Goal: Find specific page/section: Locate a particular part of the current website

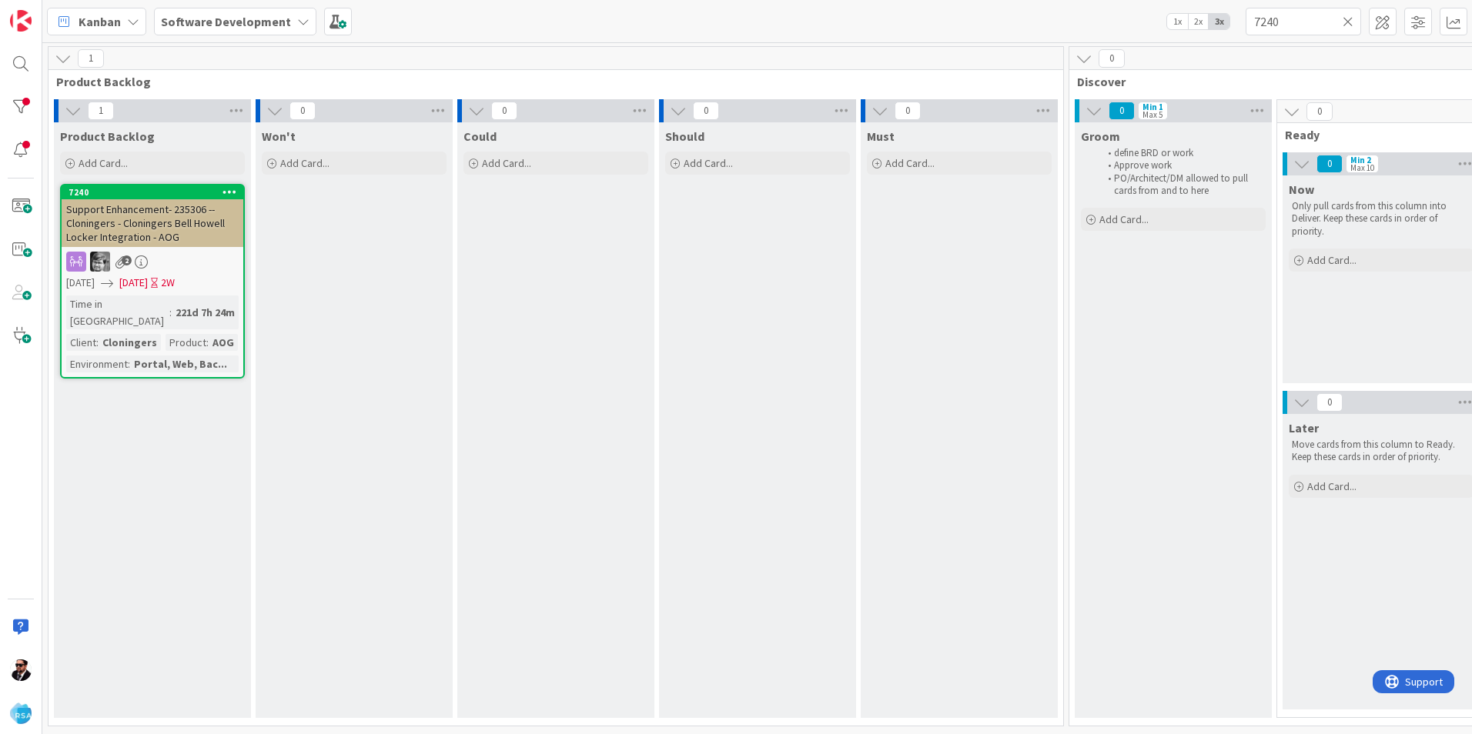
click at [62, 56] on icon at bounding box center [63, 58] width 17 height 17
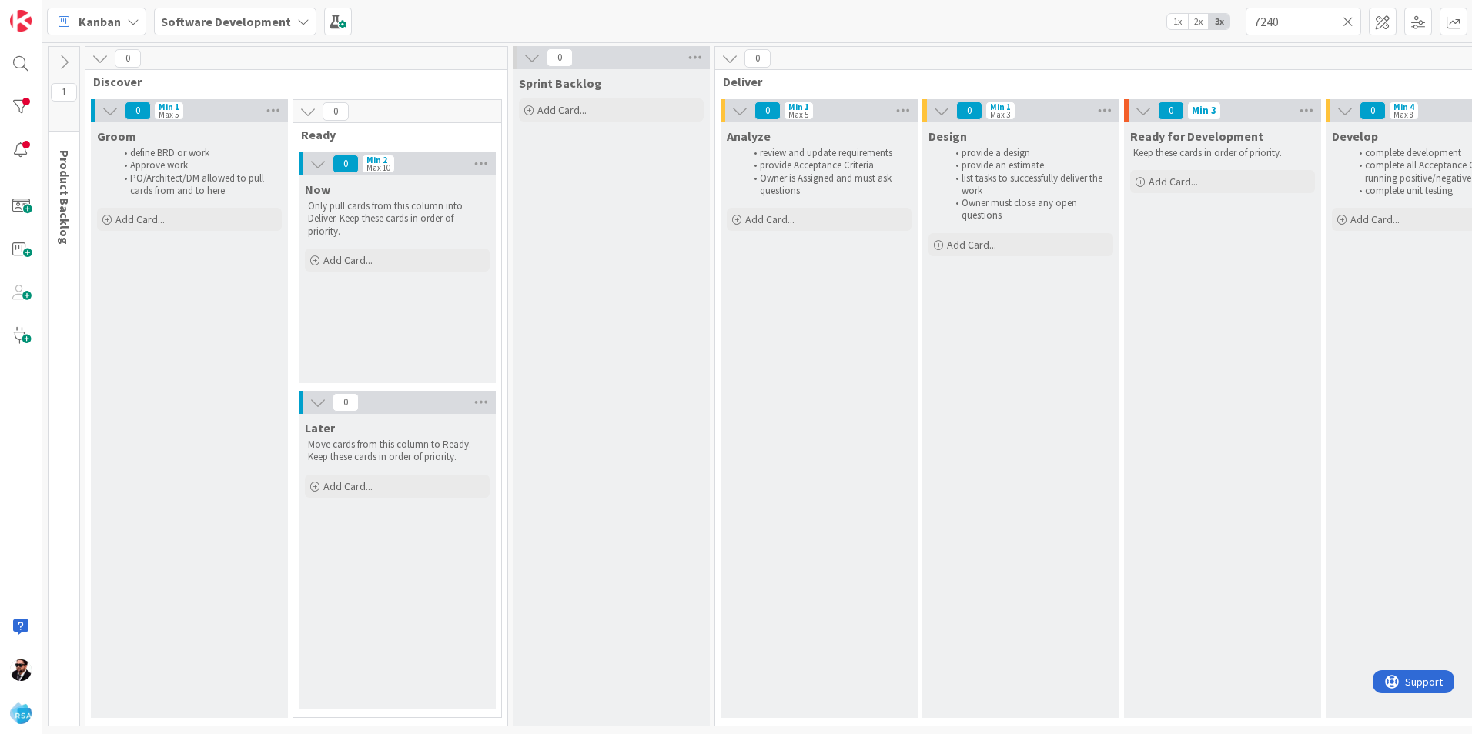
click at [1343, 22] on icon at bounding box center [1347, 22] width 11 height 14
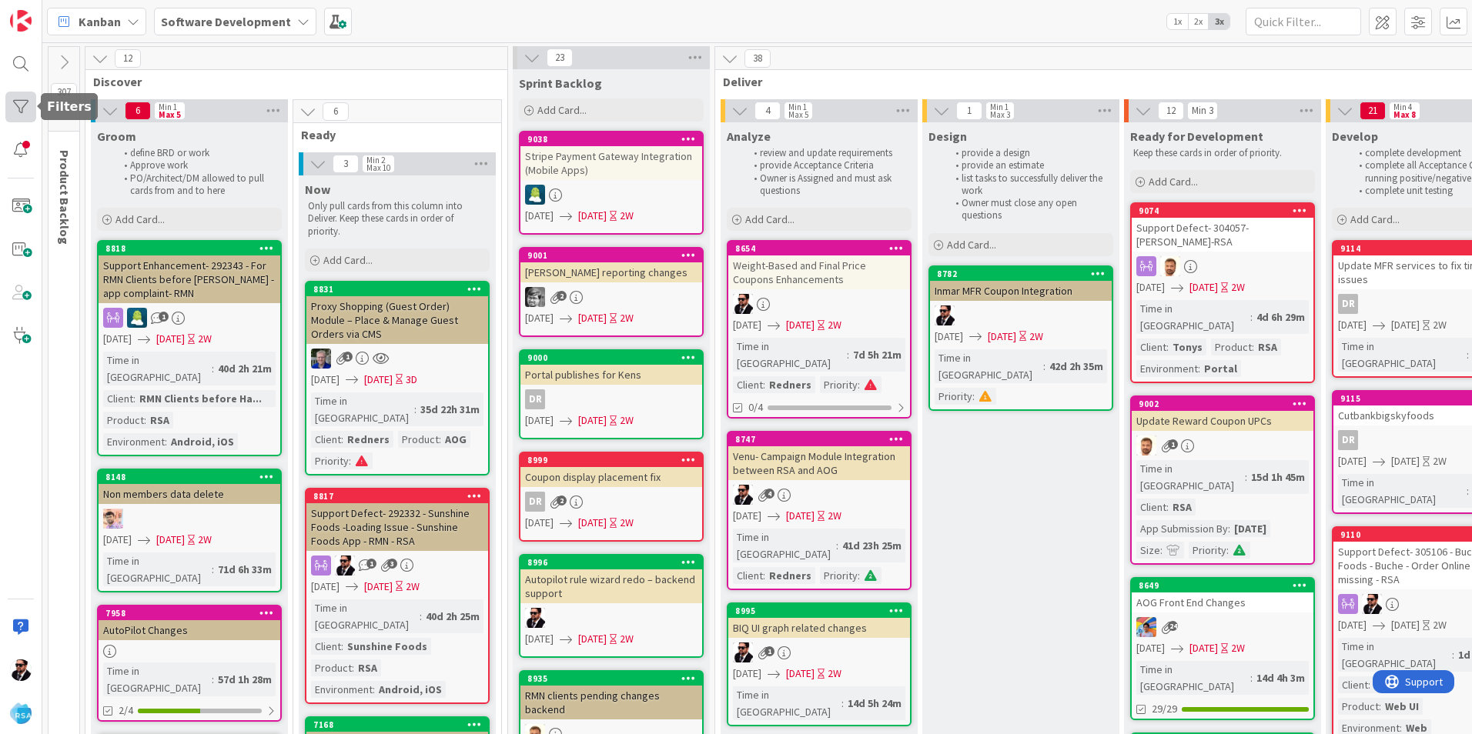
click at [28, 99] on div at bounding box center [20, 107] width 31 height 31
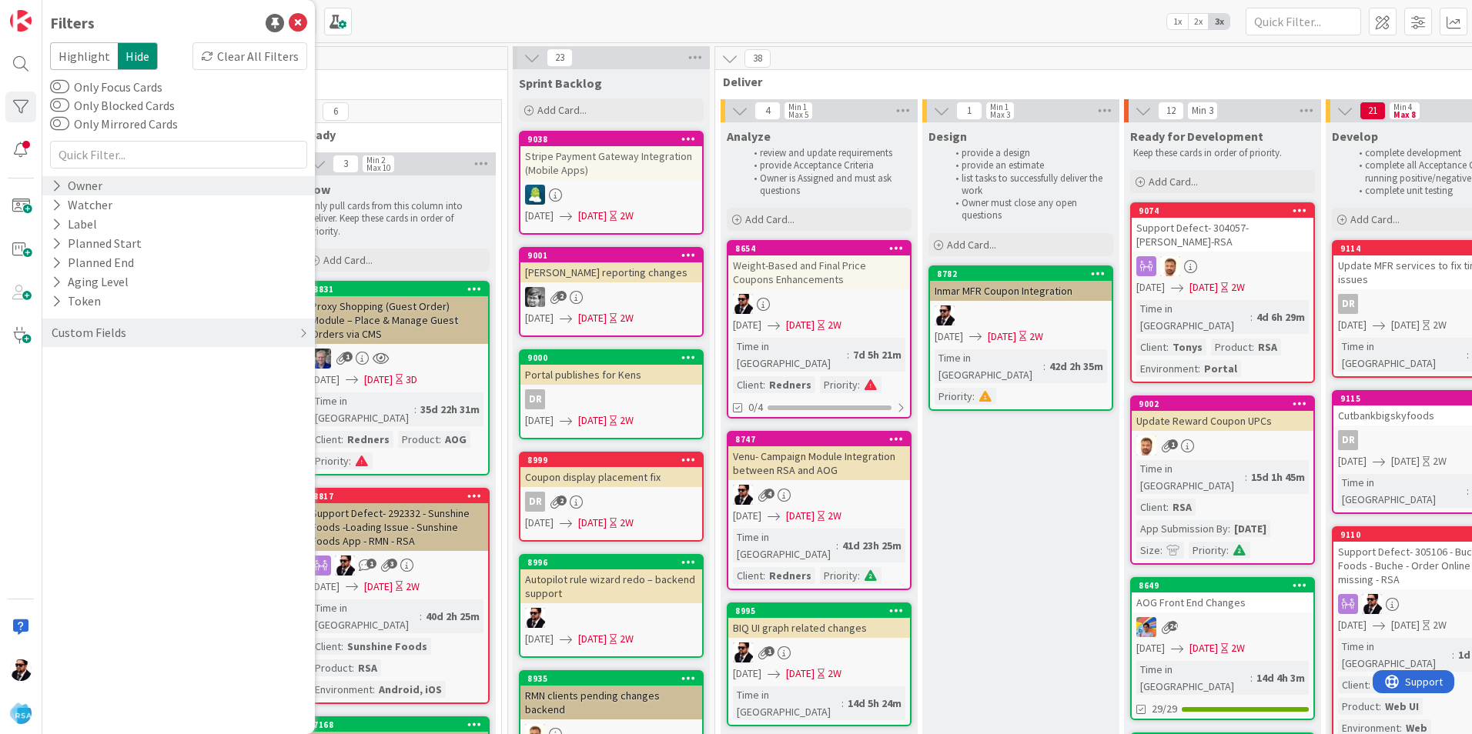
click at [102, 185] on div "Owner" at bounding box center [77, 185] width 54 height 19
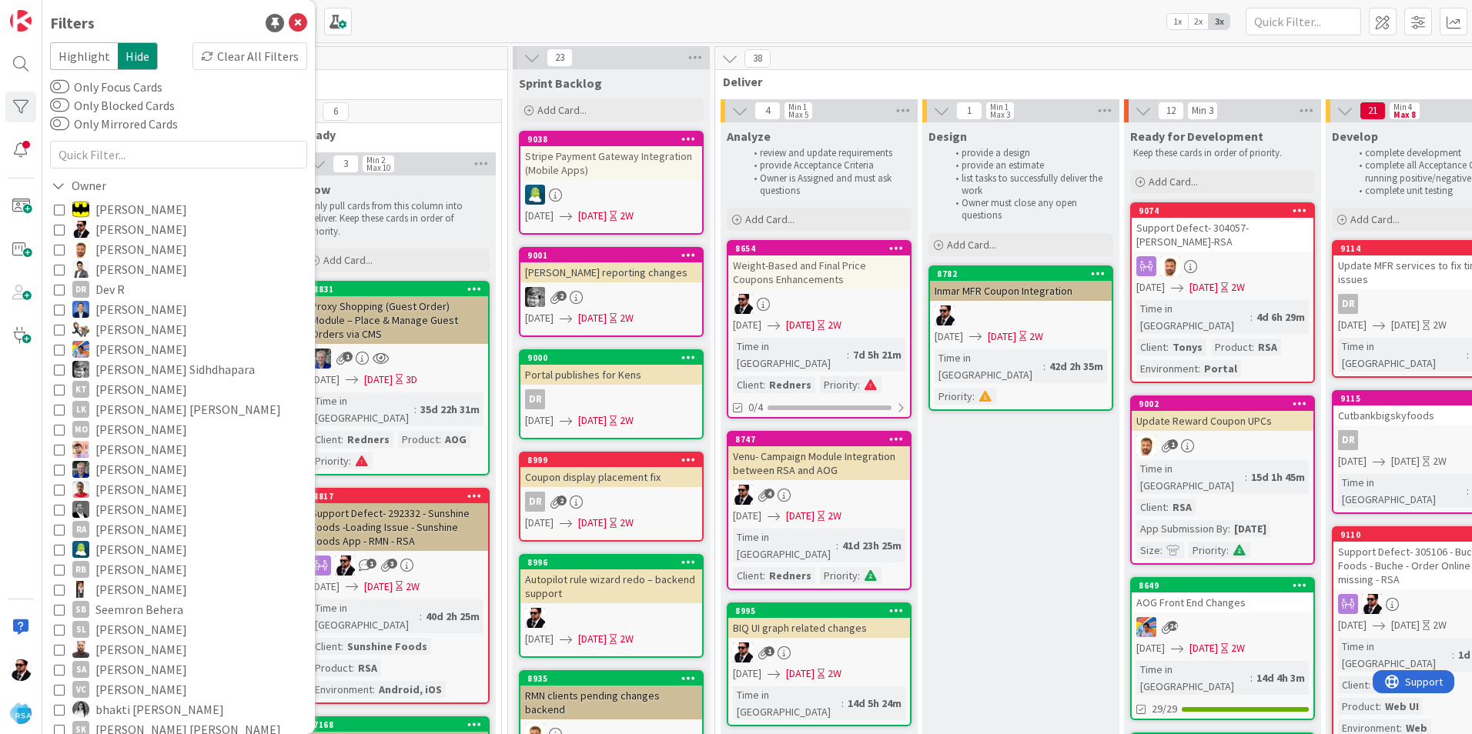
click at [101, 226] on span "[PERSON_NAME]" at bounding box center [141, 229] width 92 height 20
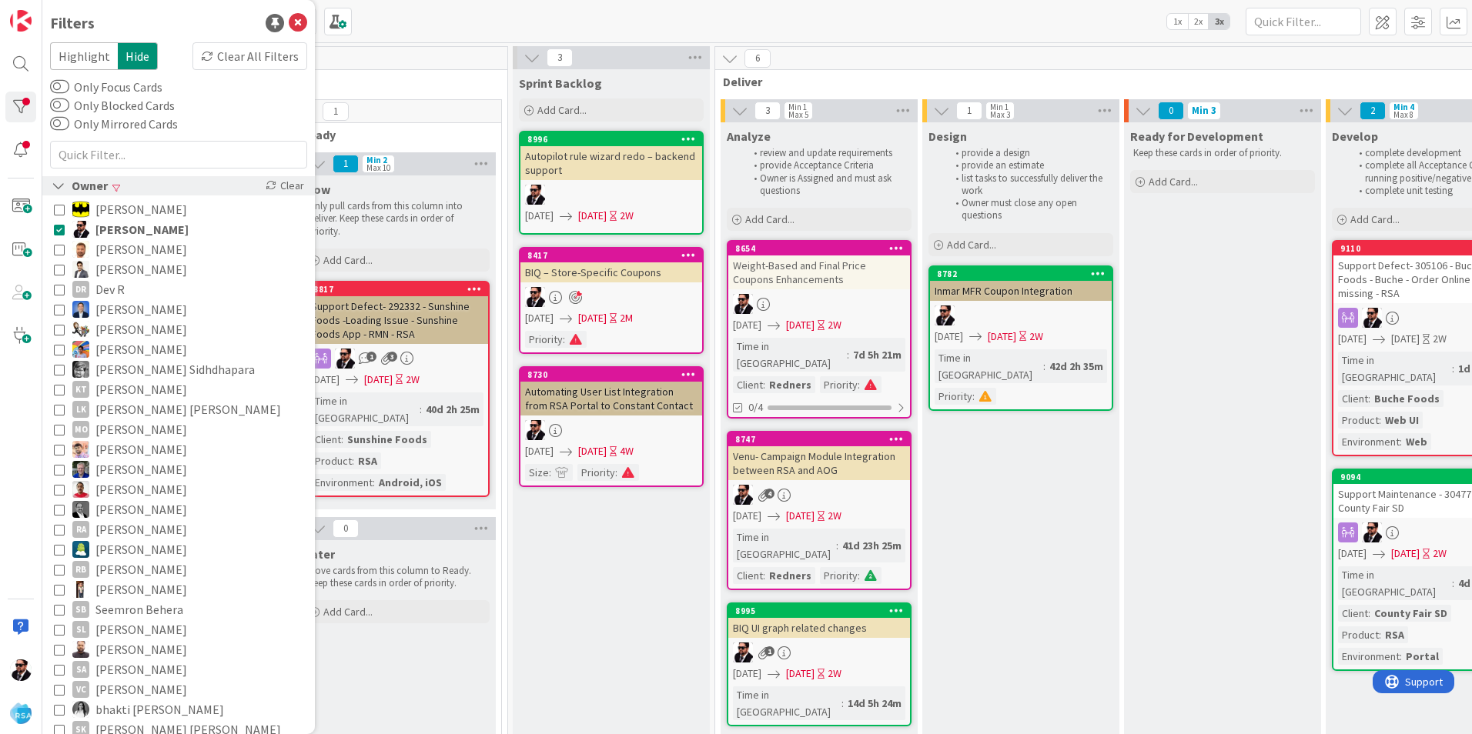
click at [72, 182] on div "Owner" at bounding box center [79, 185] width 59 height 19
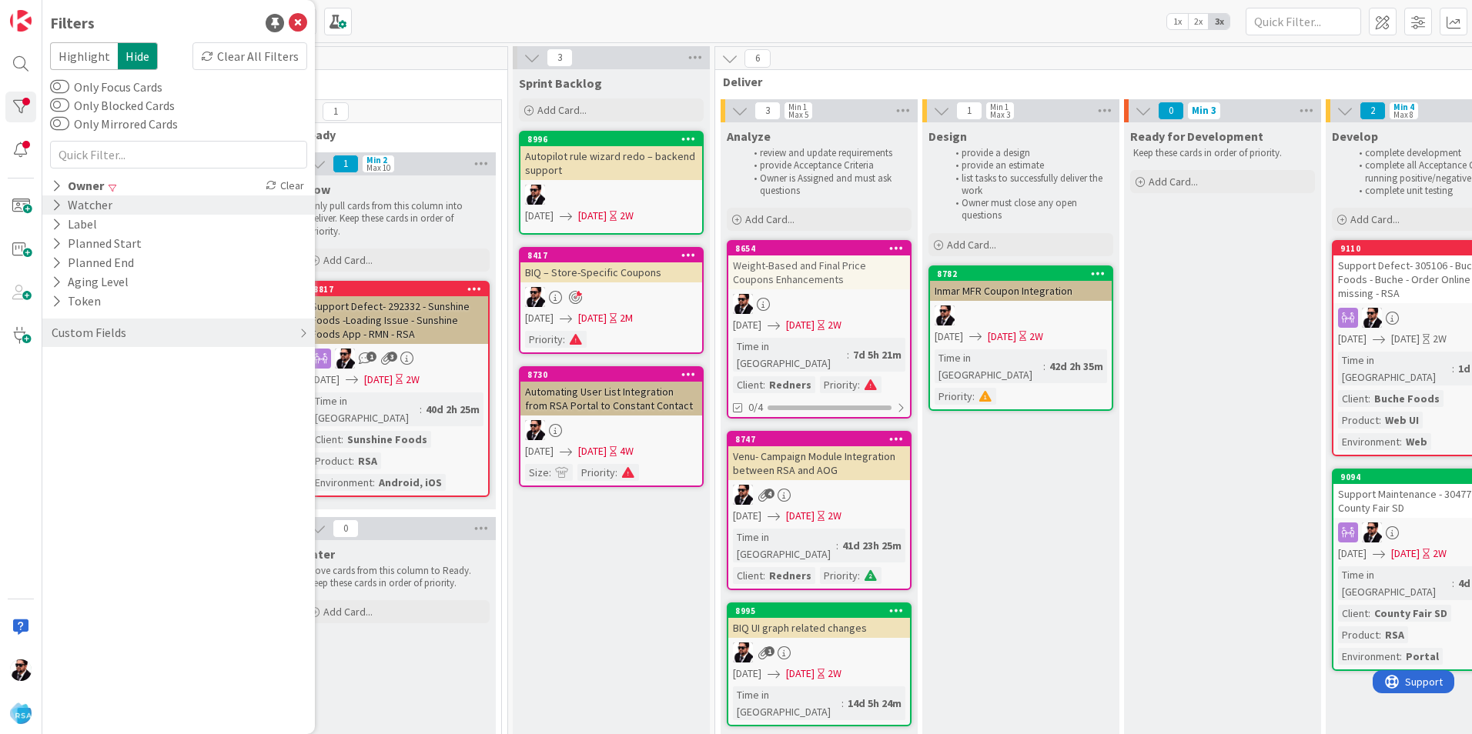
click at [72, 206] on div "Watcher" at bounding box center [82, 204] width 64 height 19
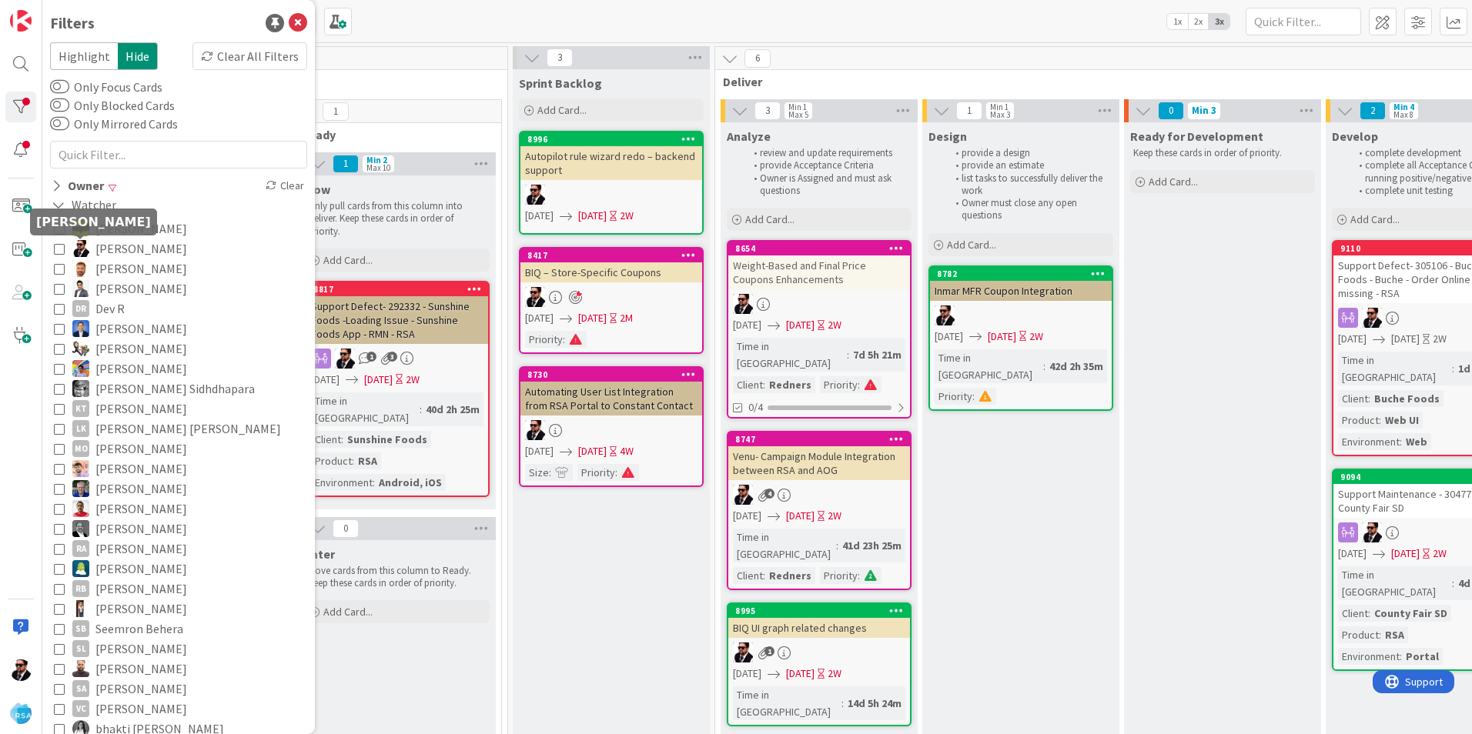
click at [81, 247] on img at bounding box center [80, 248] width 17 height 17
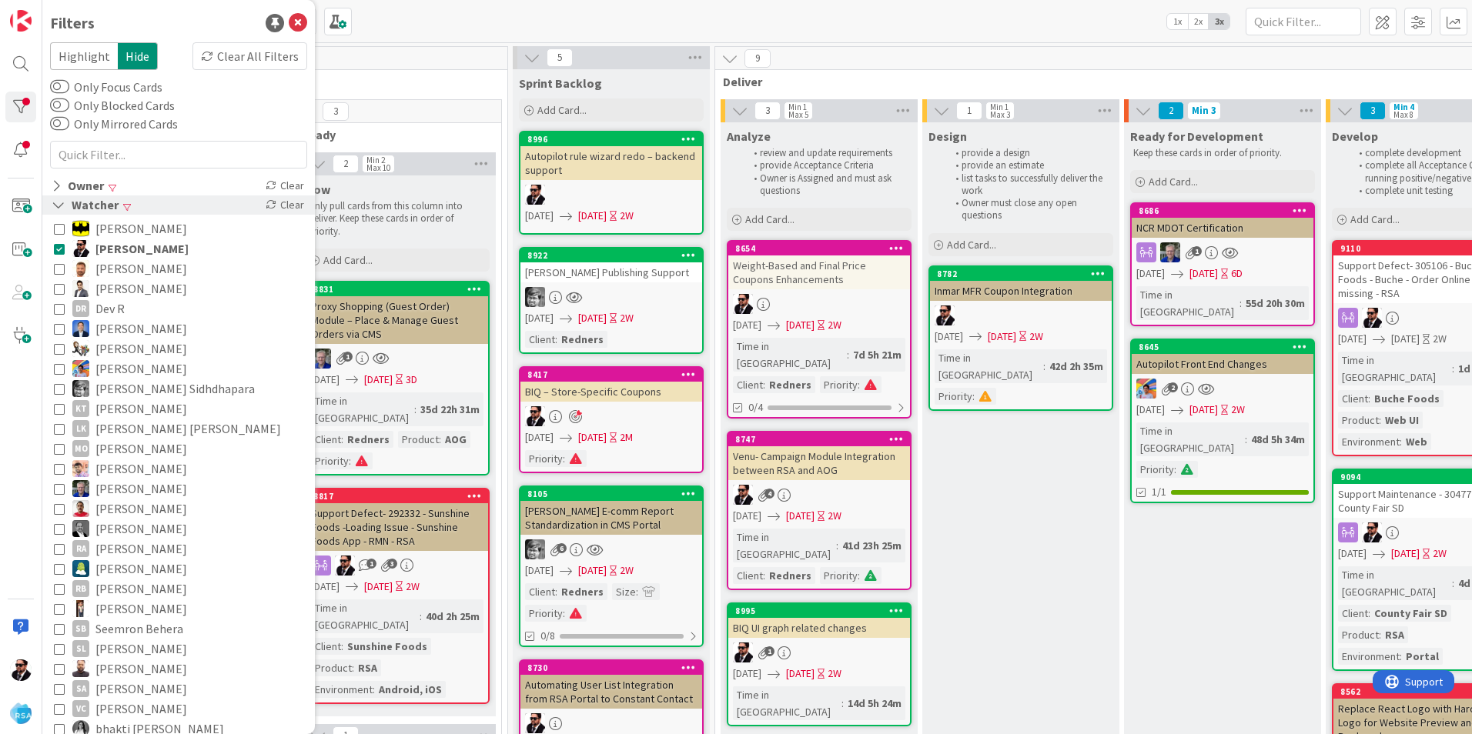
click at [61, 207] on icon at bounding box center [59, 205] width 14 height 13
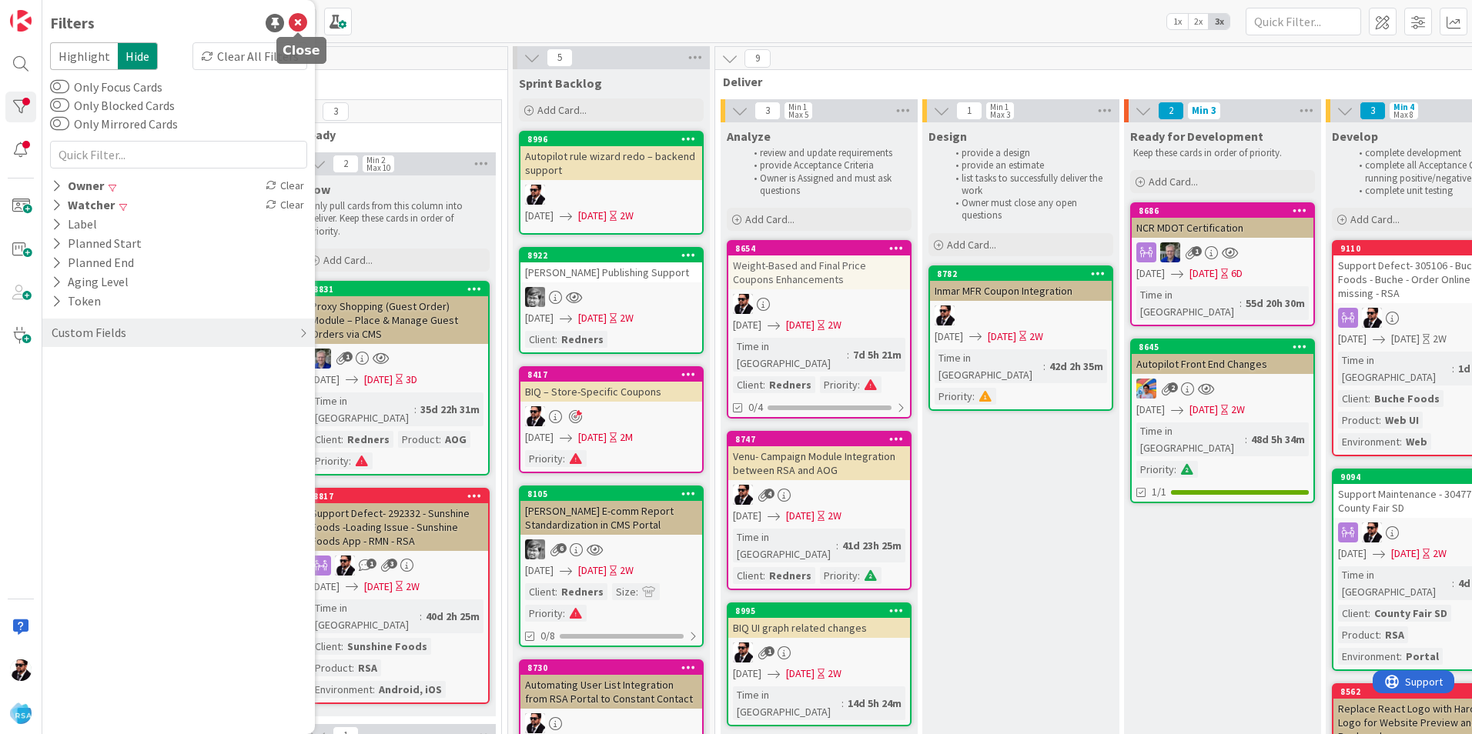
click at [297, 18] on icon at bounding box center [298, 23] width 18 height 18
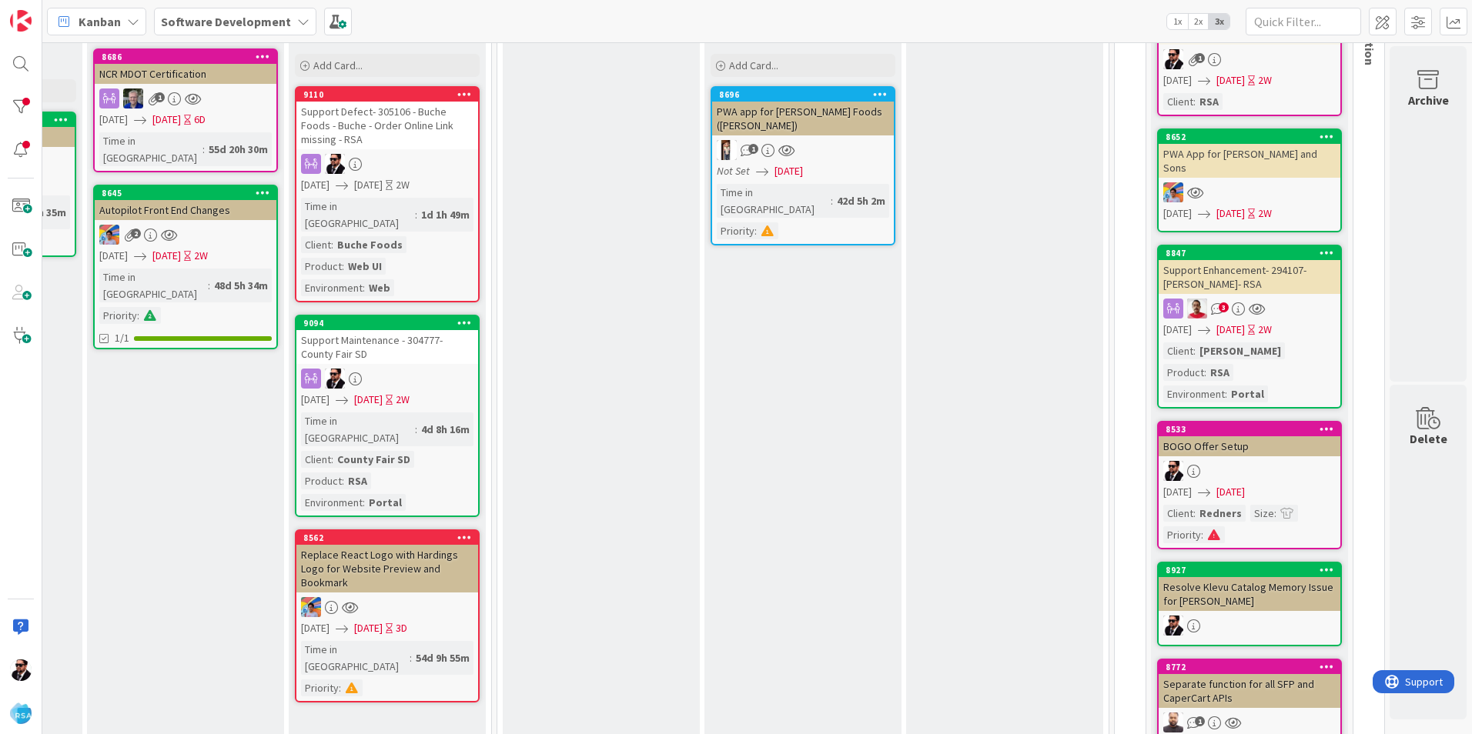
scroll to position [0, 1048]
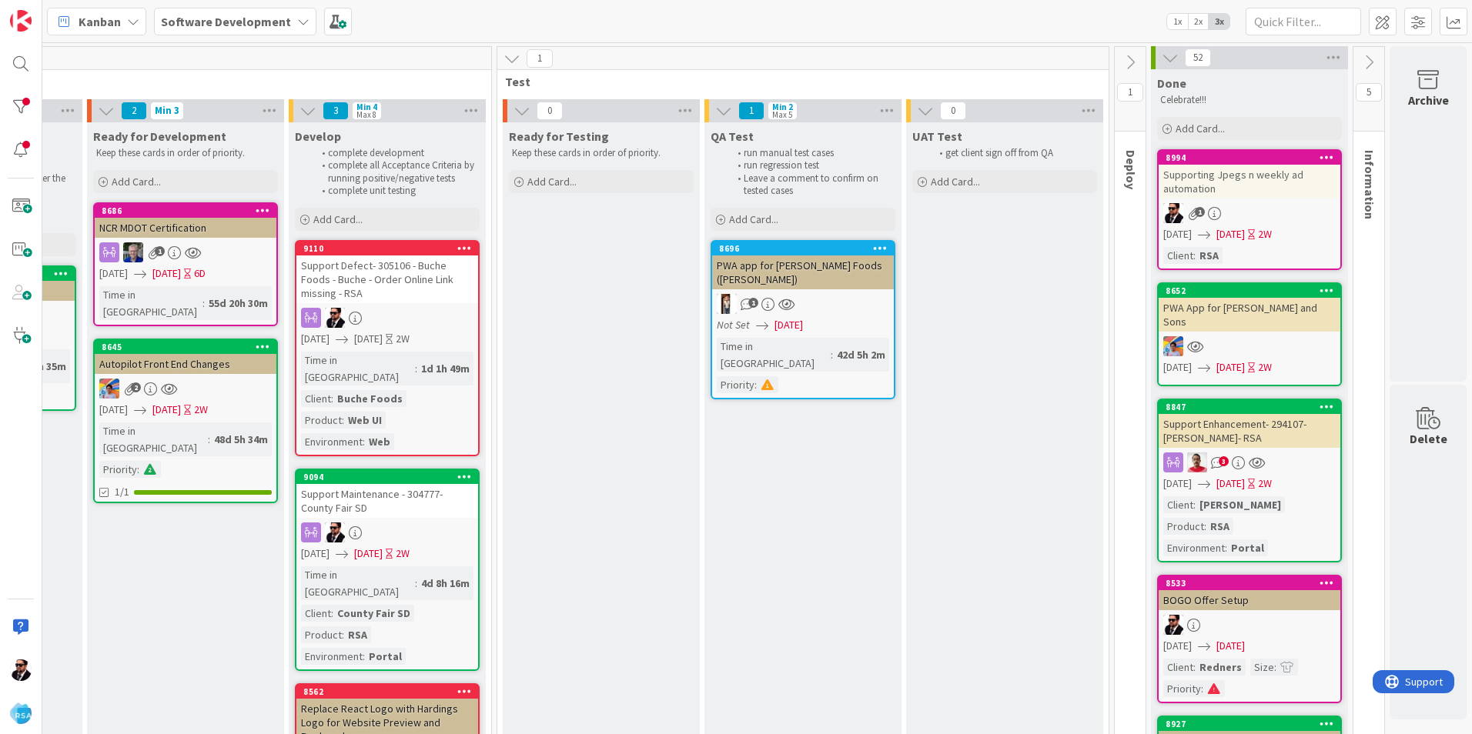
click at [1161, 55] on icon at bounding box center [1169, 57] width 17 height 17
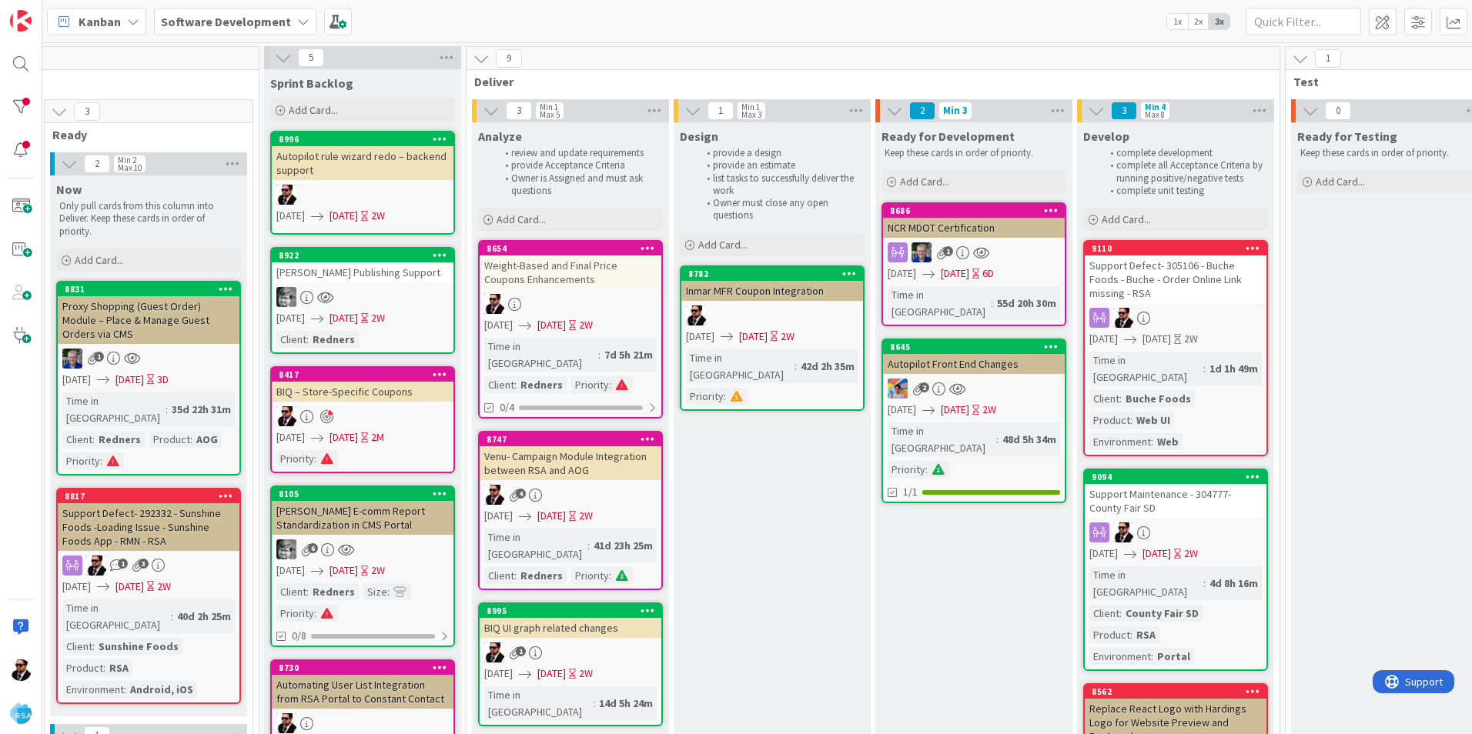
scroll to position [0, 243]
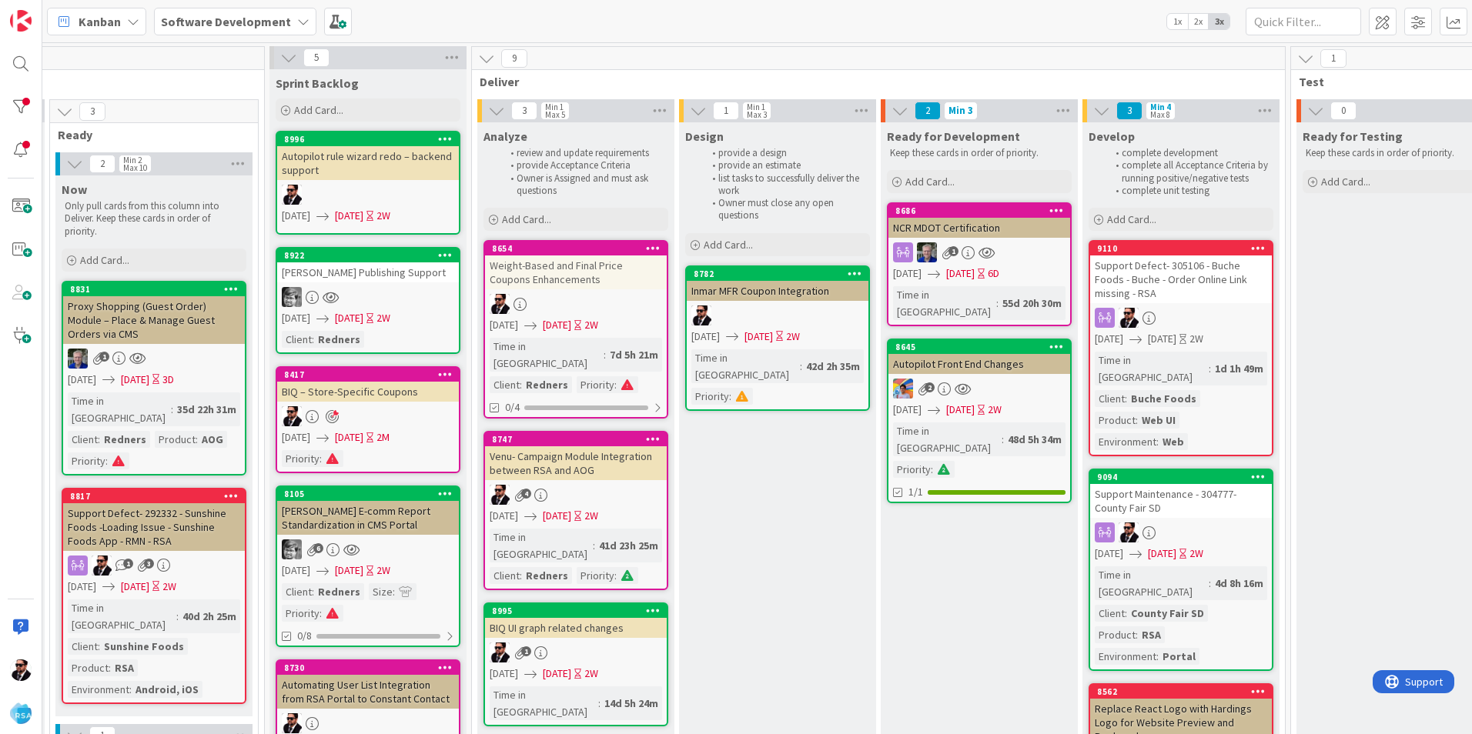
click at [342, 157] on div "Autopilot rule wizard redo – backend support" at bounding box center [368, 163] width 182 height 34
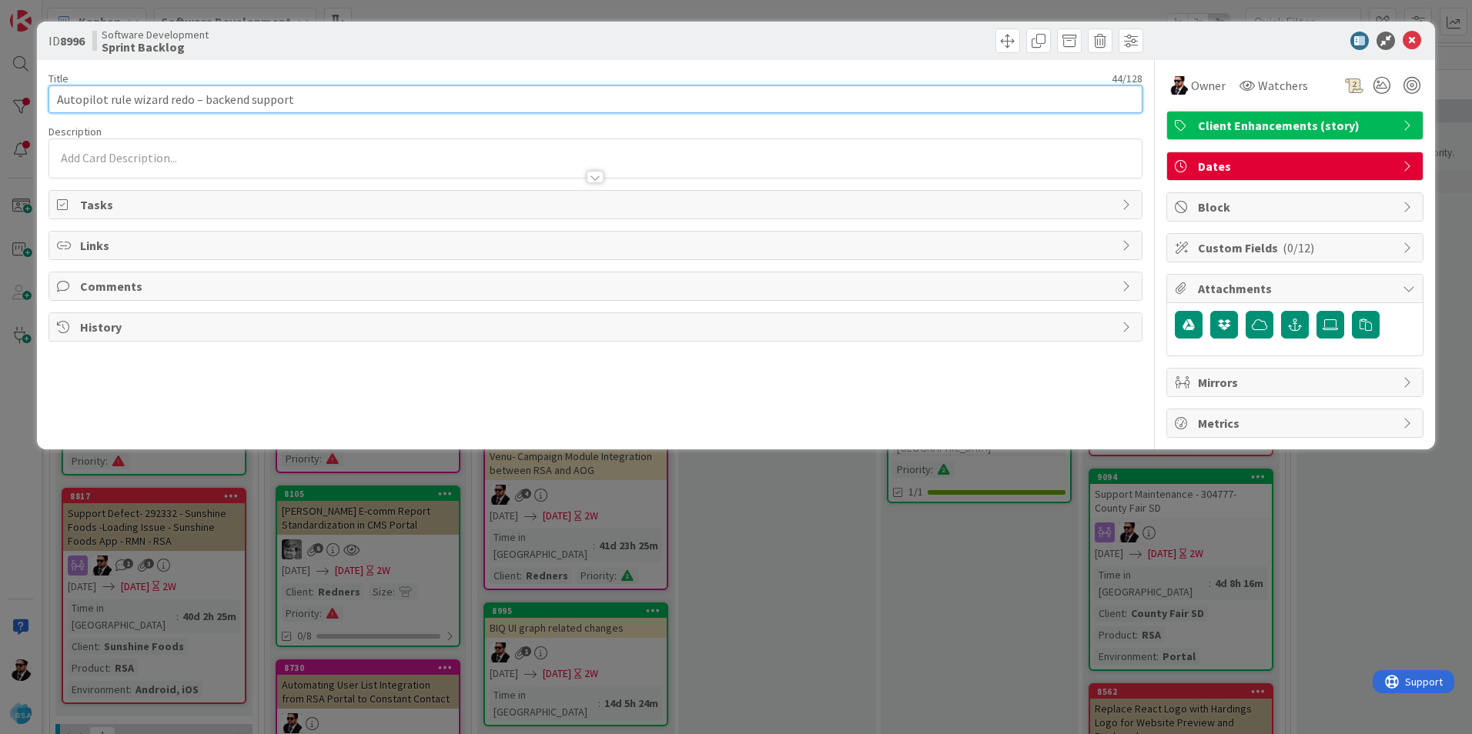
click at [301, 102] on input "Autopilot rule wizard redo – backend support" at bounding box center [595, 99] width 1094 height 28
paste input "CREATE PROCEDURE [dbo].[AP_GET_RULES_TO_RUN_TODAY] AS"
type input "Autopilot rule wizard redo – backend support"
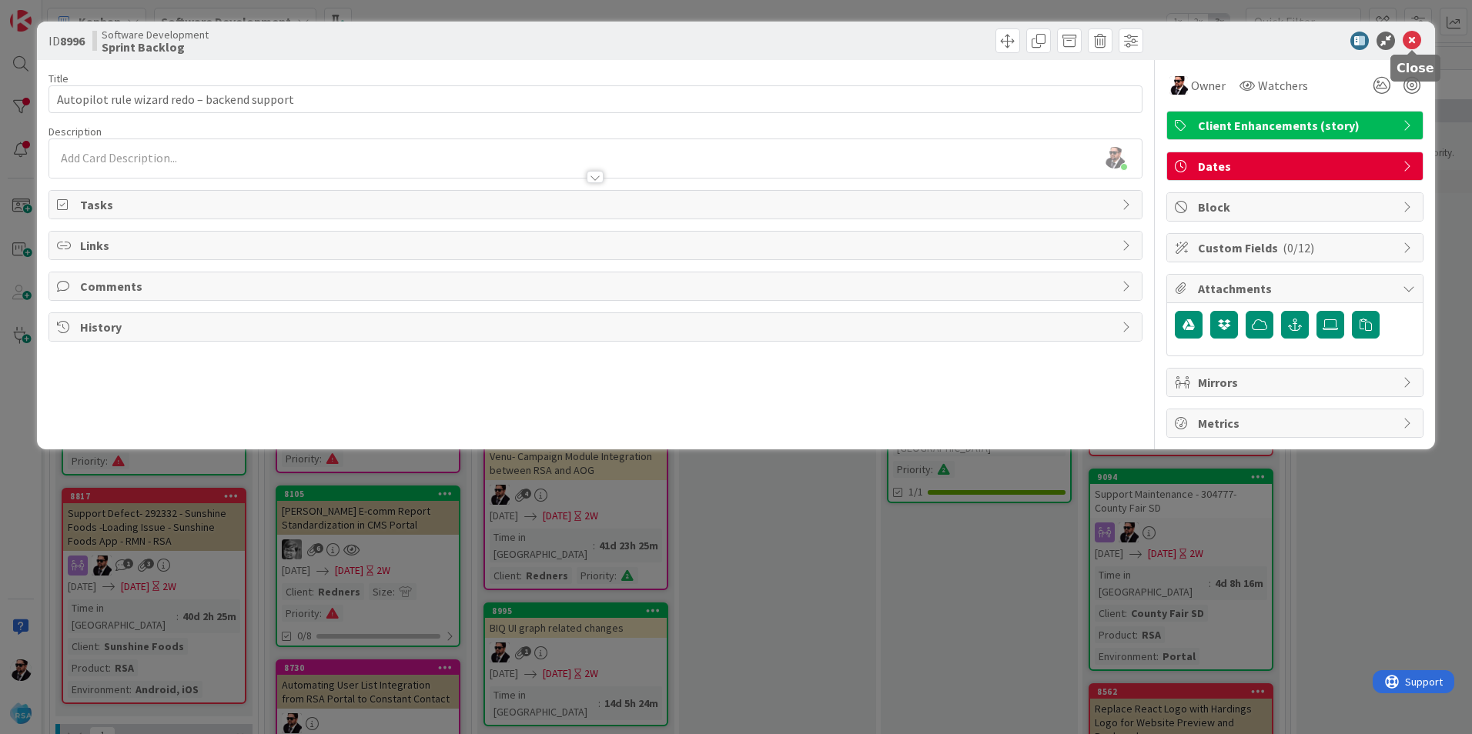
drag, startPoint x: 1415, startPoint y: 40, endPoint x: 1401, endPoint y: 48, distance: 16.9
click at [1415, 40] on icon at bounding box center [1411, 41] width 18 height 18
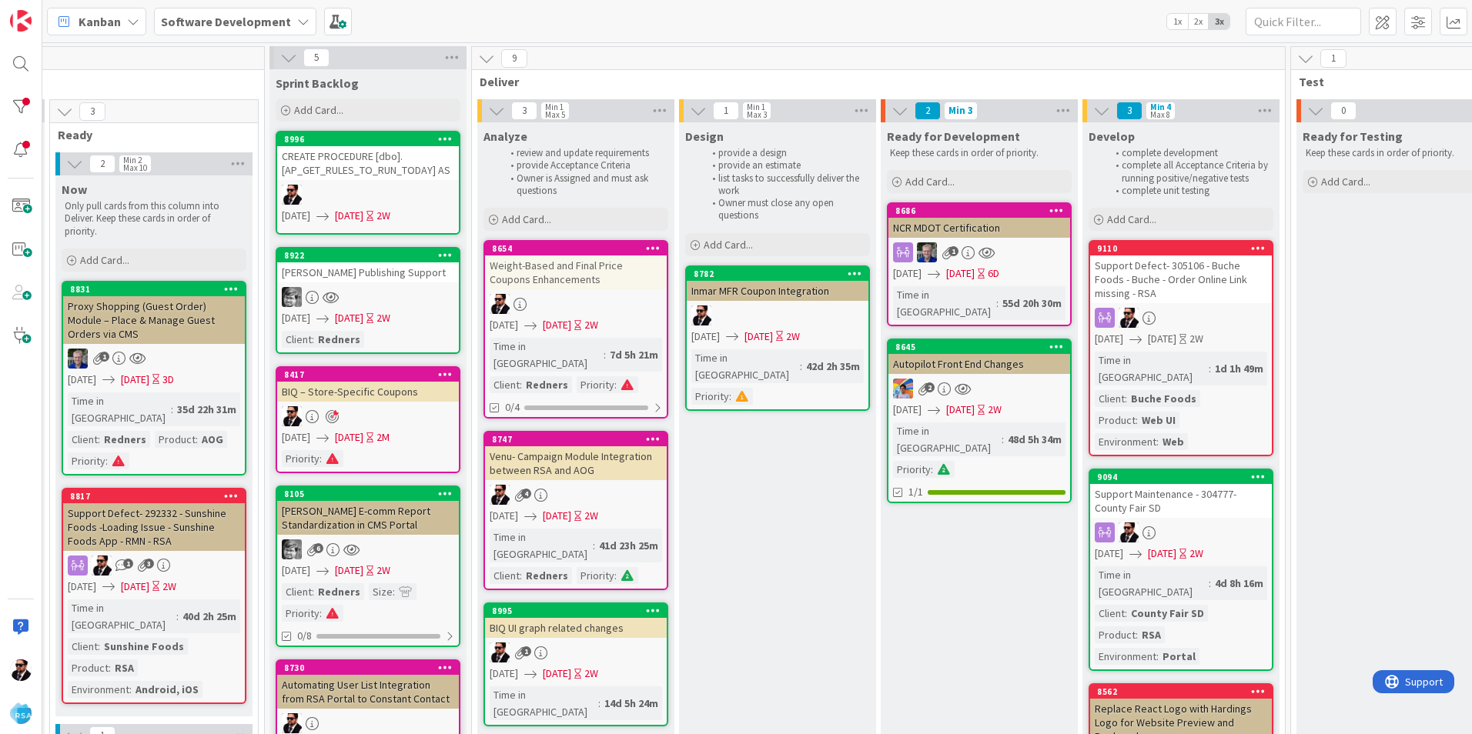
click at [353, 175] on div "CREATE PROCEDURE [dbo].[AP_GET_RULES_TO_RUN_TODAY] AS" at bounding box center [368, 163] width 182 height 34
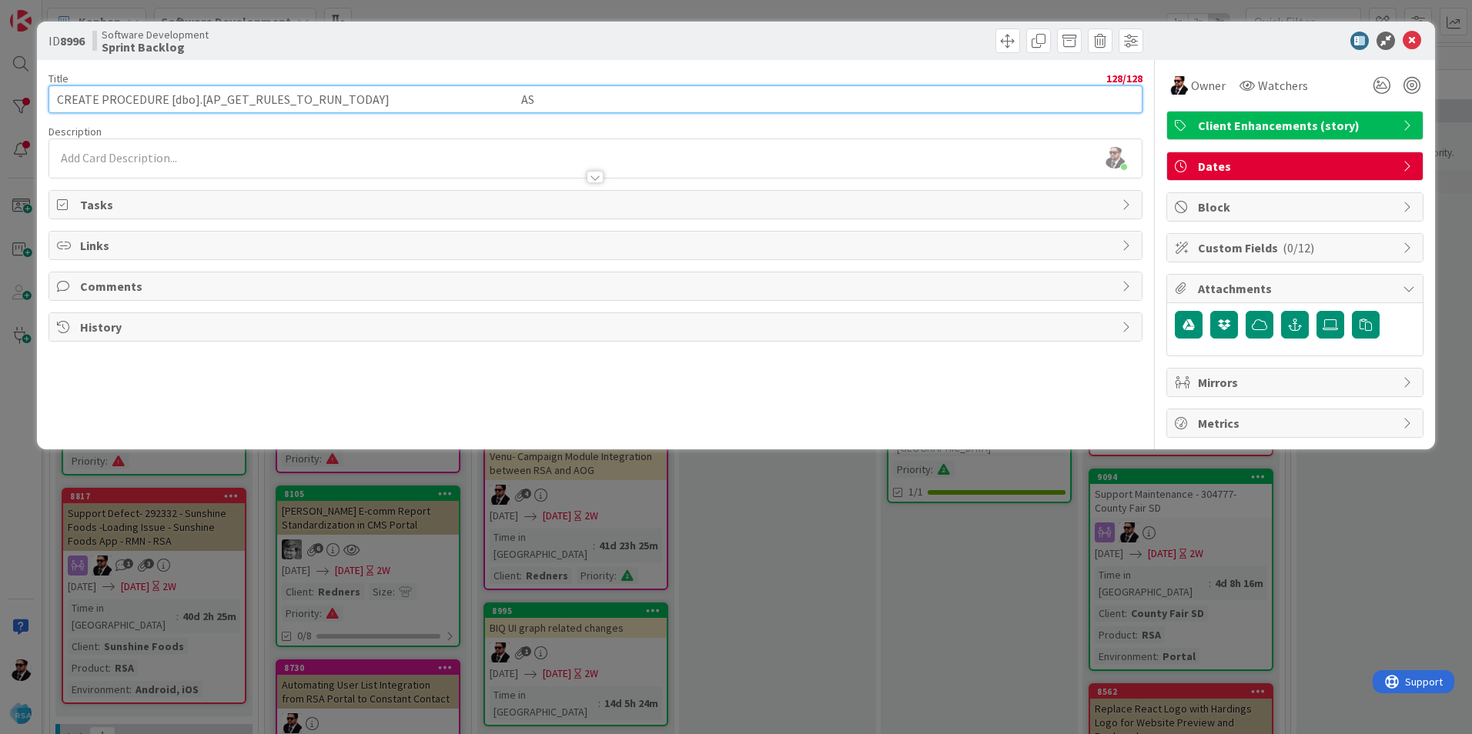
paste input "Autopilot rule wizard redo – backend support"
type input "Autopilot rule wizard redo – backend support"
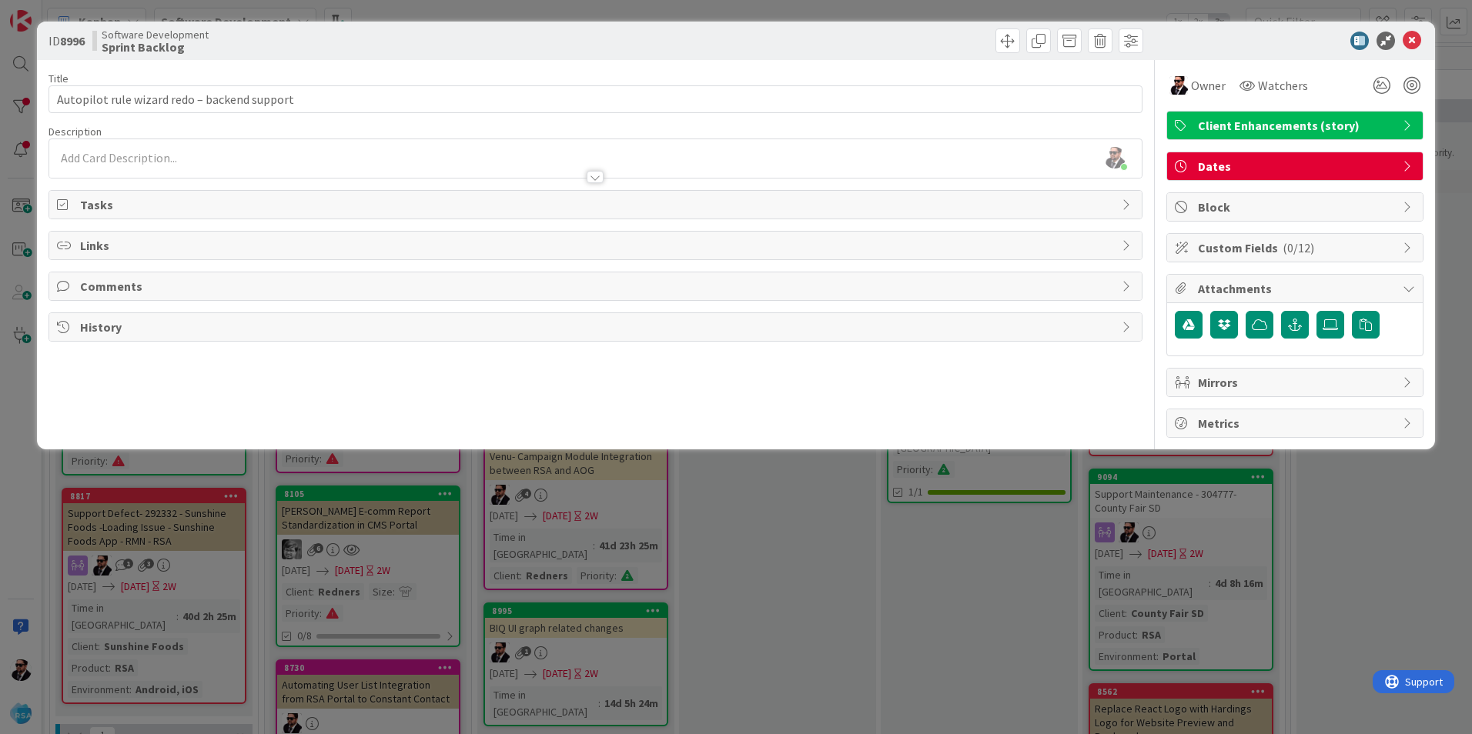
click at [1275, 37] on div at bounding box center [1287, 41] width 272 height 18
click at [1405, 37] on icon at bounding box center [1411, 41] width 18 height 18
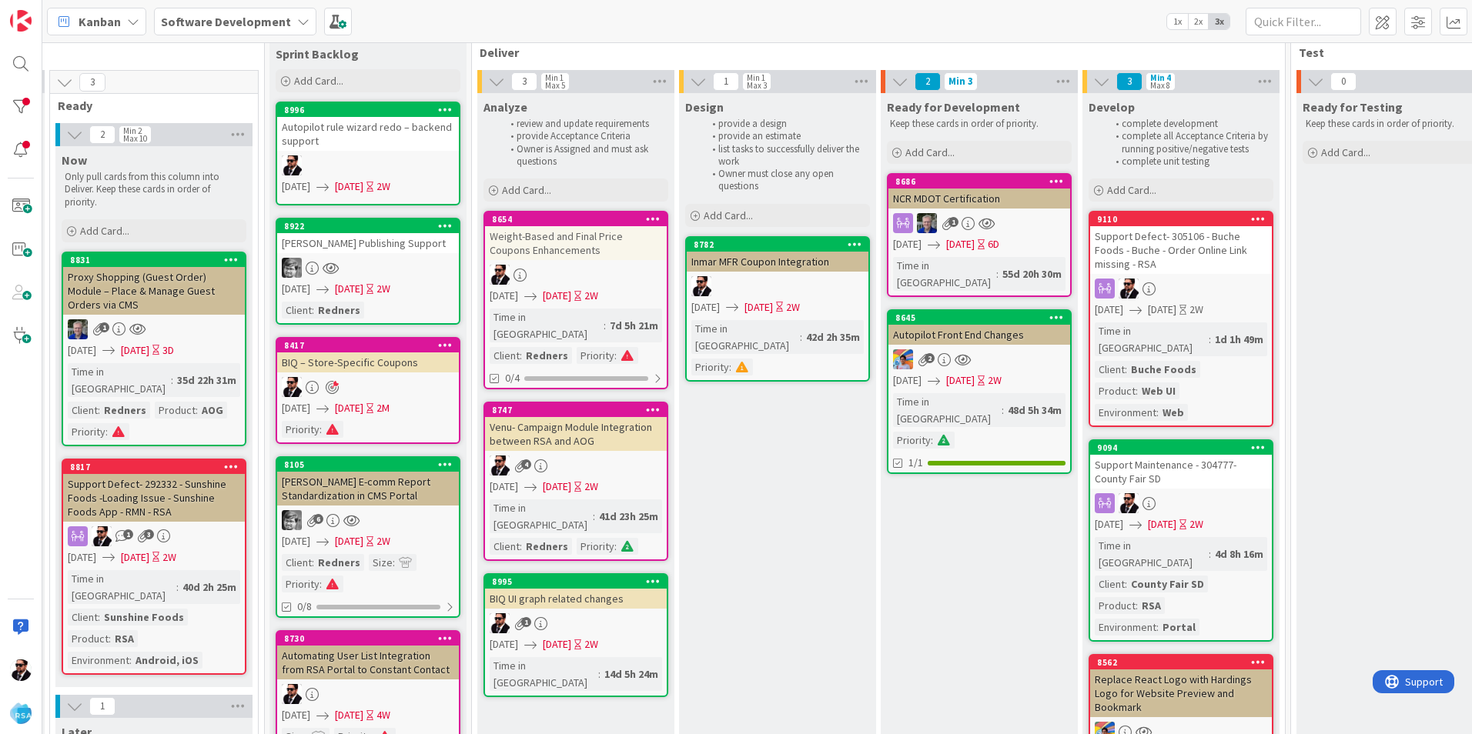
scroll to position [0, 243]
